Goal: Check status: Check status

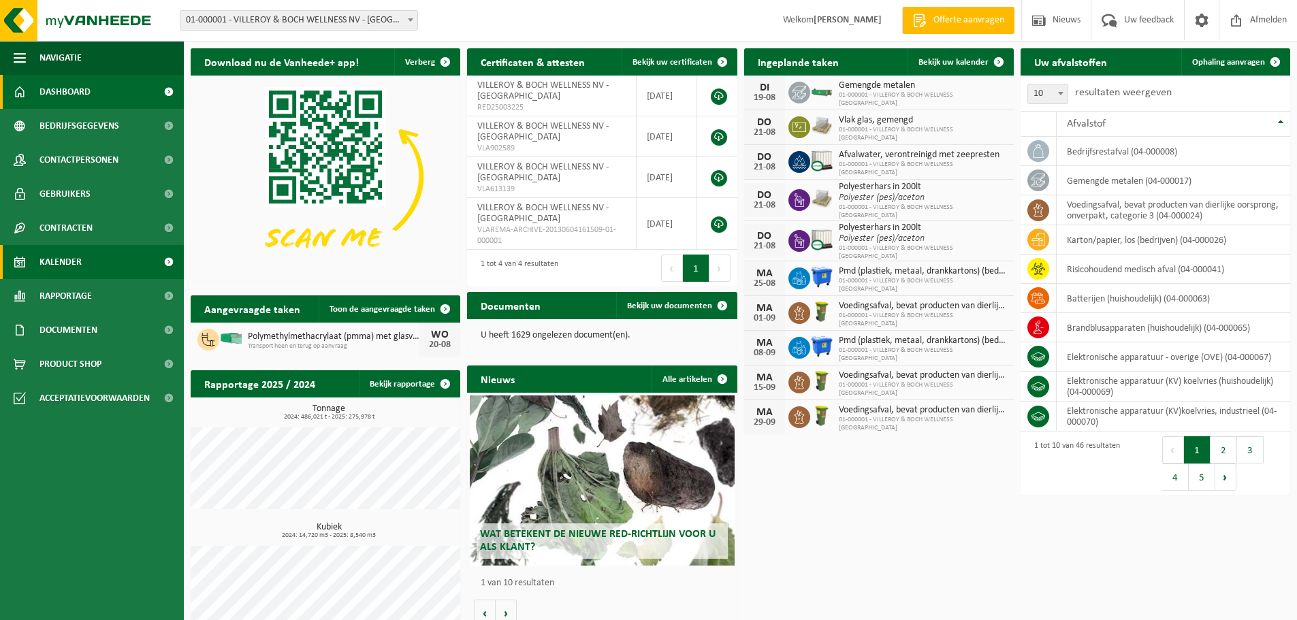
click at [69, 258] on span "Kalender" at bounding box center [61, 262] width 42 height 34
